Goal: Find specific page/section: Find specific page/section

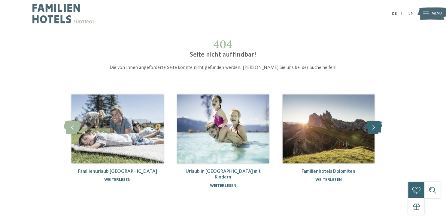
click at [375, 128] on icon at bounding box center [374, 127] width 17 height 14
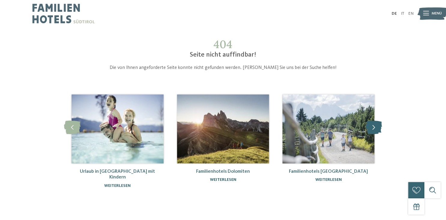
click at [373, 129] on icon at bounding box center [374, 127] width 17 height 14
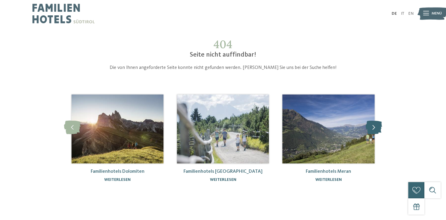
click at [373, 129] on icon at bounding box center [374, 127] width 17 height 14
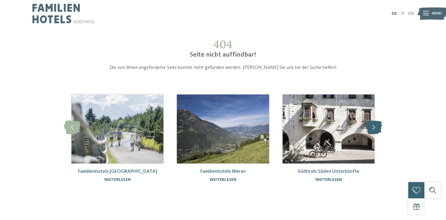
click at [373, 129] on icon at bounding box center [374, 127] width 17 height 14
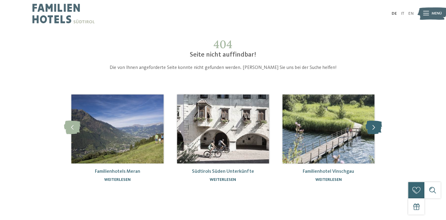
click at [373, 129] on icon at bounding box center [374, 127] width 17 height 14
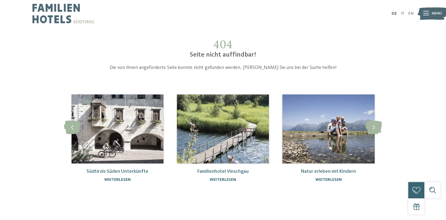
click at [221, 170] on link "Familienhotel Vinschgau" at bounding box center [222, 171] width 51 height 5
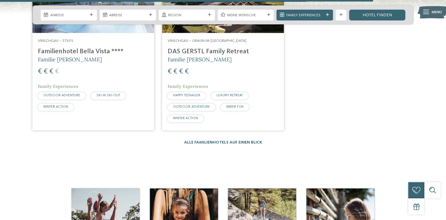
scroll to position [983, 0]
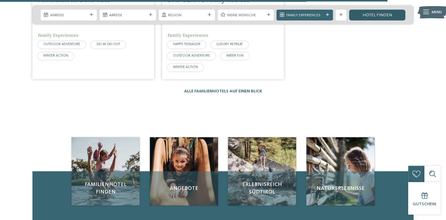
click at [371, 14] on link "Hotel finden" at bounding box center [377, 15] width 56 height 11
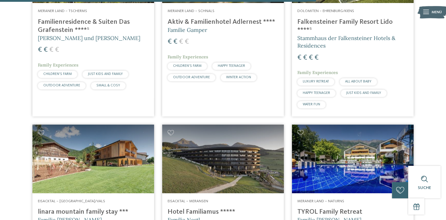
scroll to position [1333, 0]
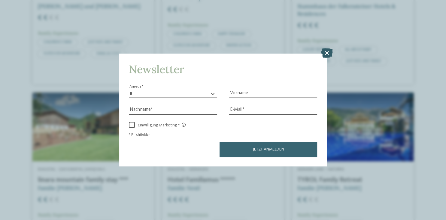
click at [325, 52] on icon at bounding box center [327, 53] width 12 height 10
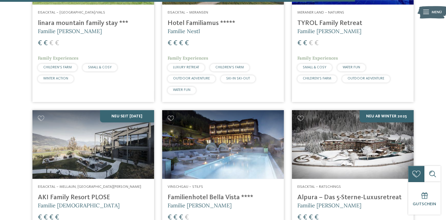
scroll to position [1523, 0]
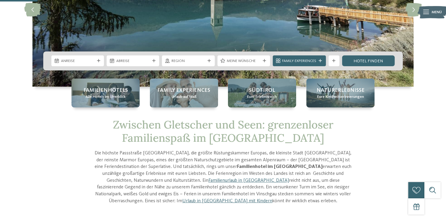
scroll to position [95, 0]
